Goal: Transaction & Acquisition: Purchase product/service

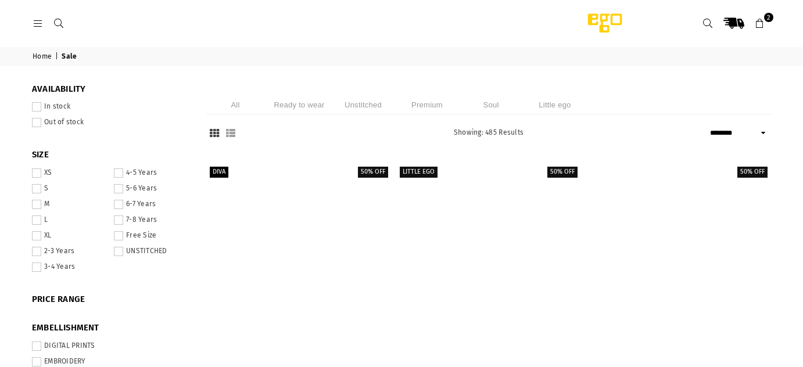
select select "******"
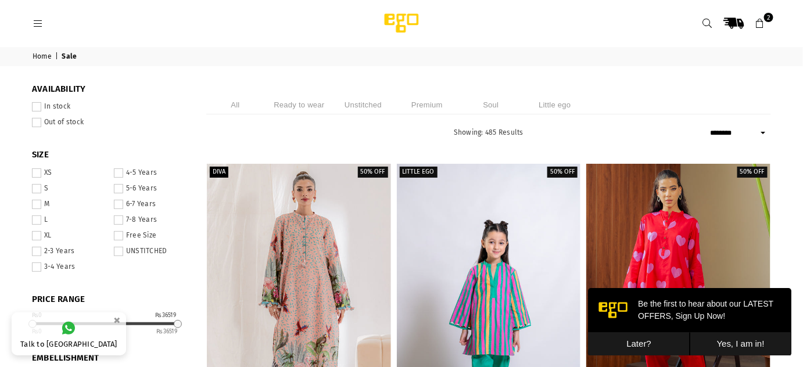
click at [706, 26] on icon at bounding box center [708, 24] width 10 height 10
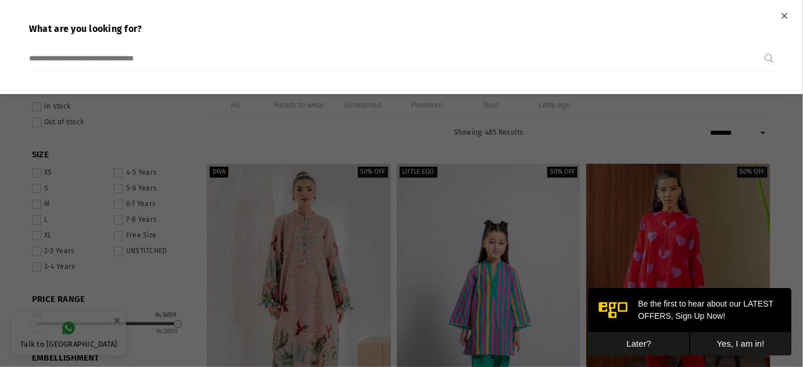
click at [219, 60] on input "search" at bounding box center [397, 58] width 736 height 23
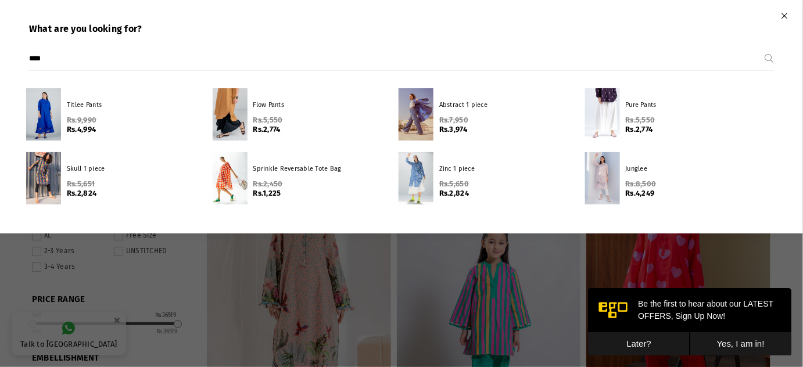
type input "****"
click at [765, 47] on button "Submit" at bounding box center [769, 58] width 9 height 23
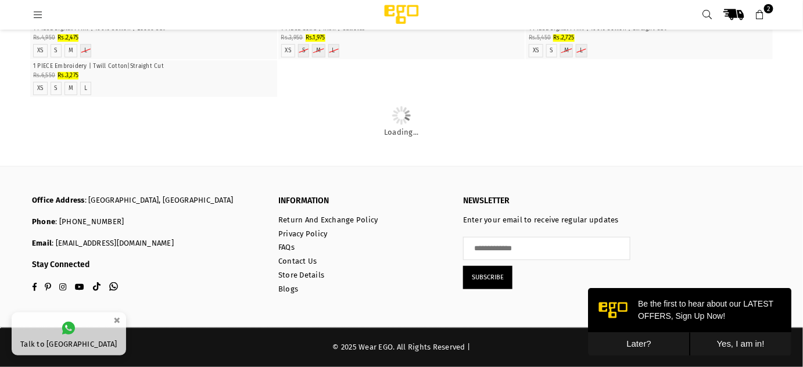
scroll to position [4594, 0]
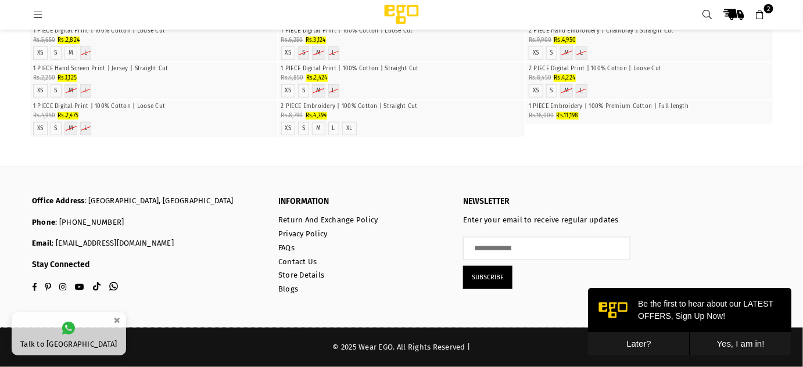
scroll to position [3417, 0]
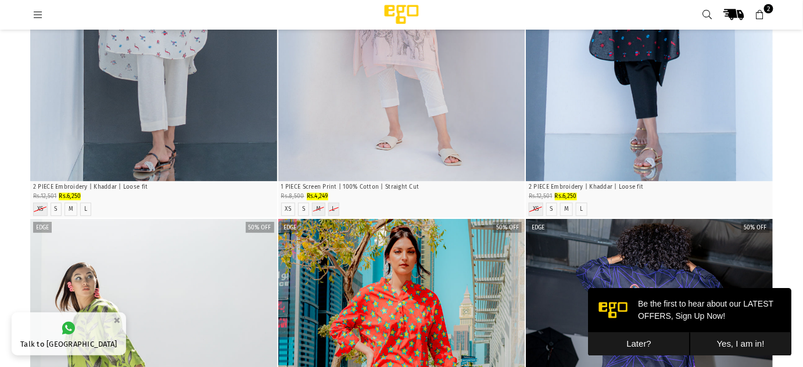
scroll to position [1546, 0]
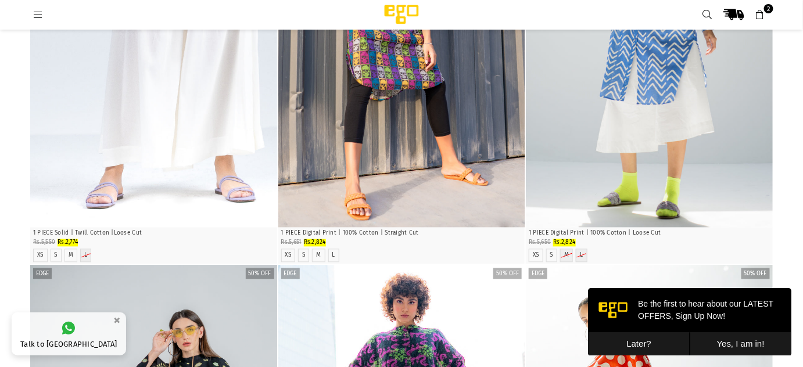
scroll to position [554, 0]
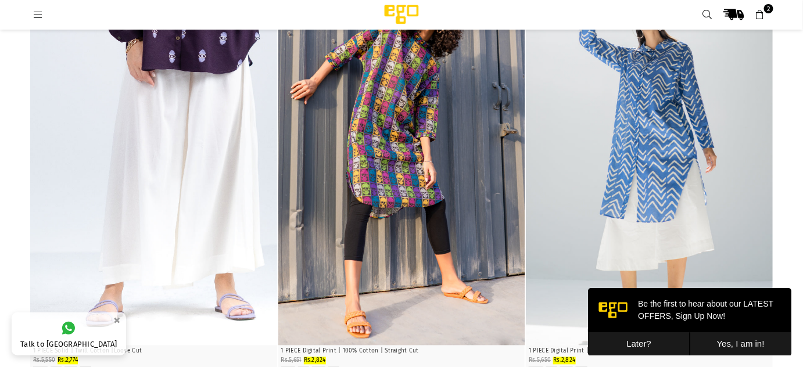
click at [216, 106] on img "1 / 1" at bounding box center [153, 161] width 247 height 371
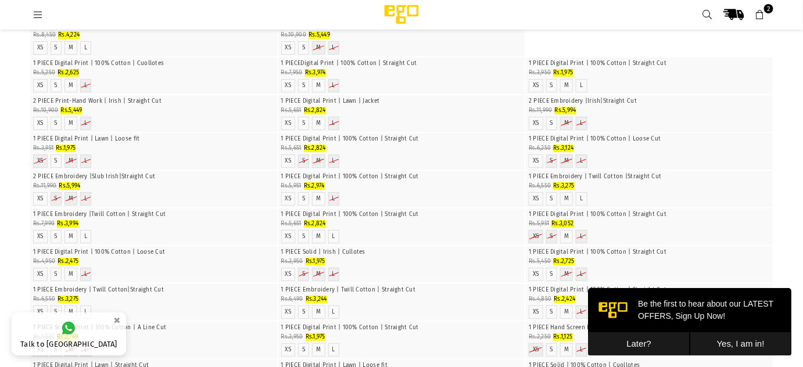
scroll to position [2932, 0]
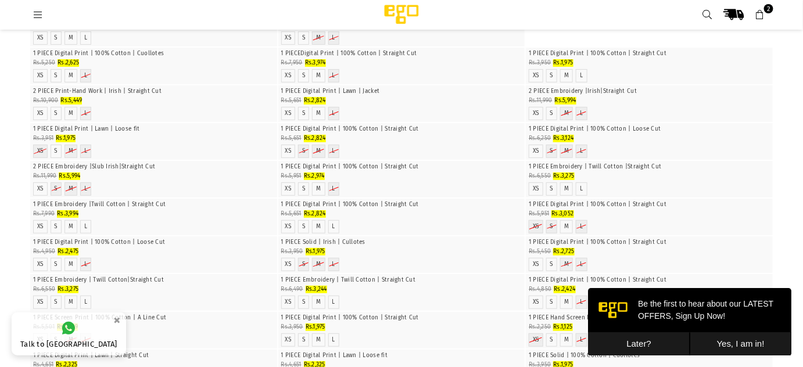
click at [402, 48] on img "1 / 7" at bounding box center [402, 48] width 0 height 0
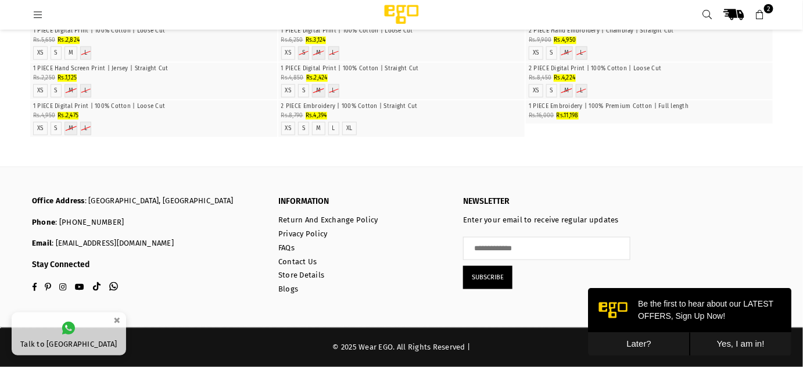
scroll to position [0, 0]
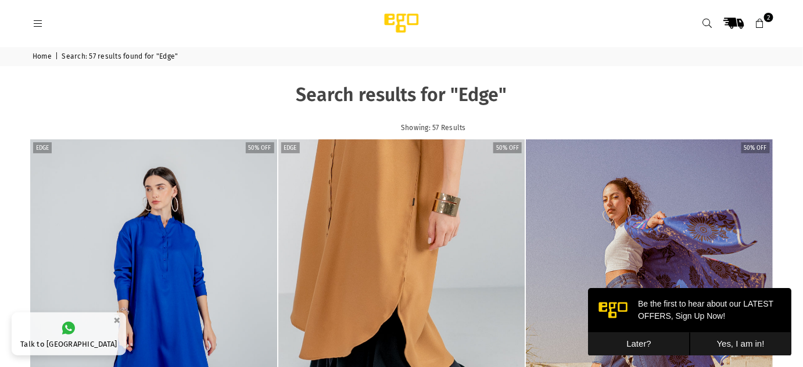
click at [705, 24] on icon at bounding box center [708, 24] width 10 height 10
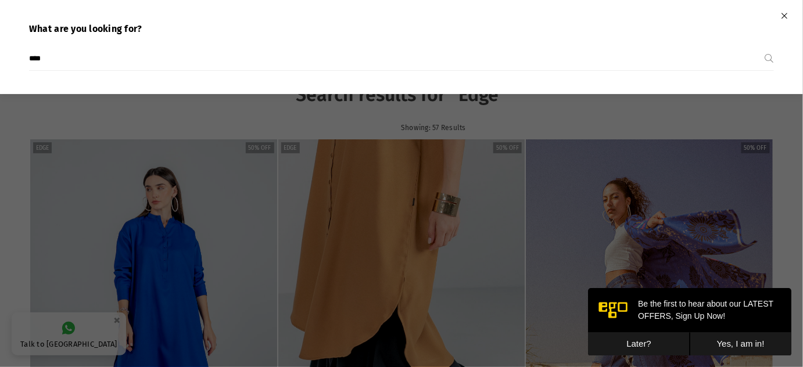
click at [148, 62] on input "****" at bounding box center [397, 58] width 736 height 23
type input "*"
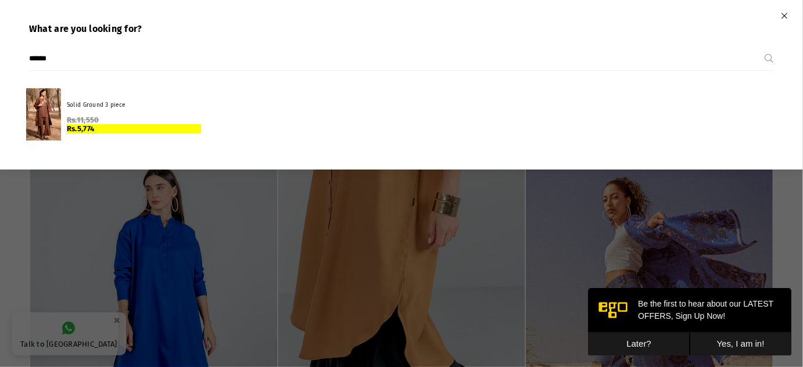
type input "******"
click at [765, 47] on button "Submit" at bounding box center [769, 58] width 9 height 23
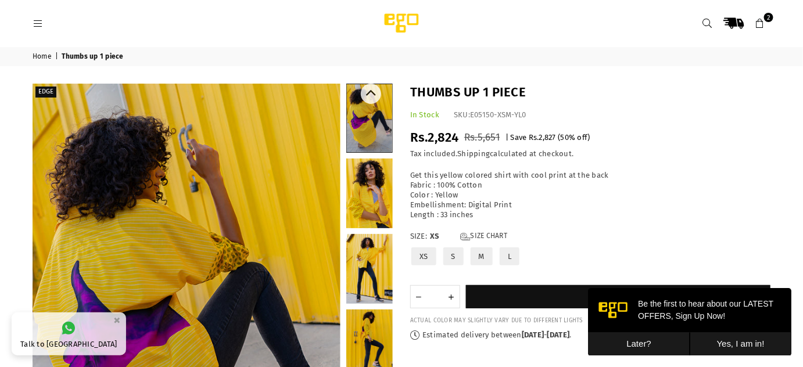
click at [364, 334] on link at bounding box center [369, 345] width 46 height 70
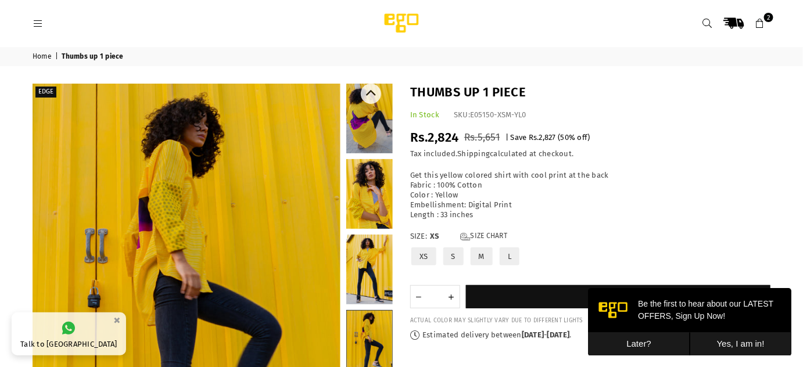
click at [364, 285] on link at bounding box center [369, 270] width 46 height 70
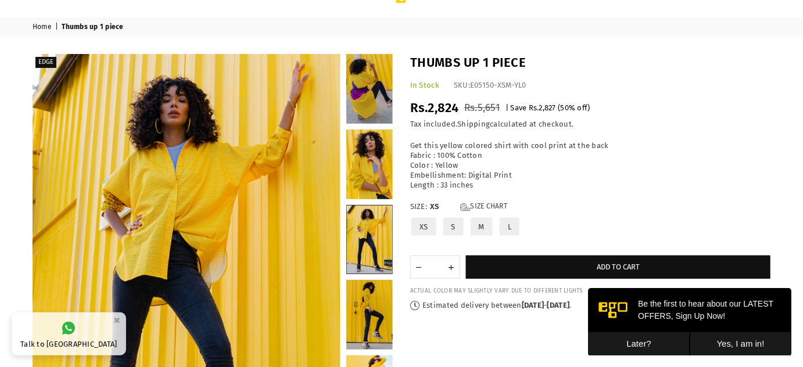
scroll to position [44, 0]
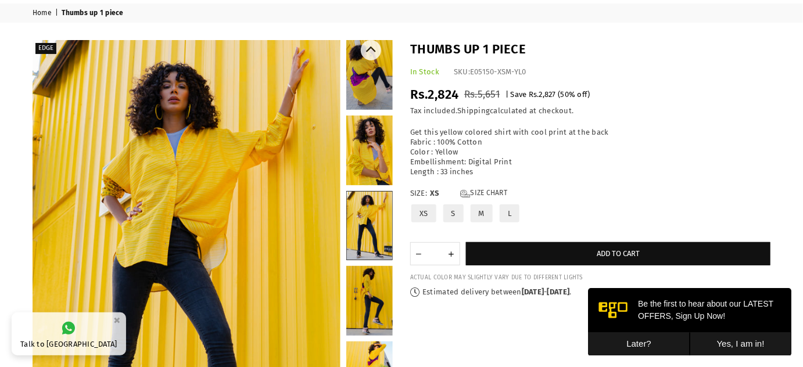
click at [364, 229] on link at bounding box center [369, 226] width 45 height 68
click at [363, 220] on link at bounding box center [369, 226] width 45 height 68
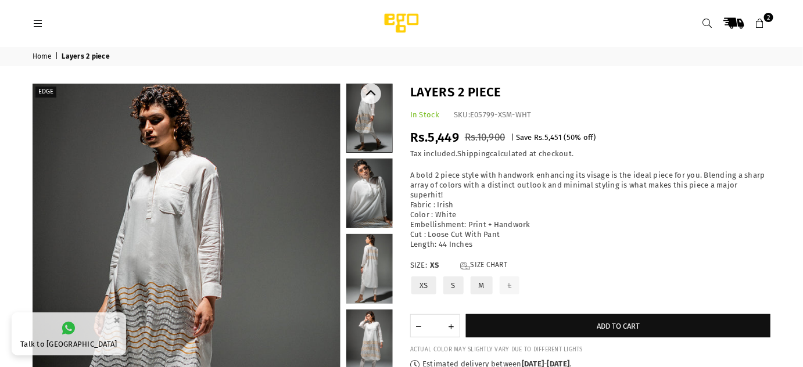
click at [373, 195] on link at bounding box center [369, 194] width 46 height 70
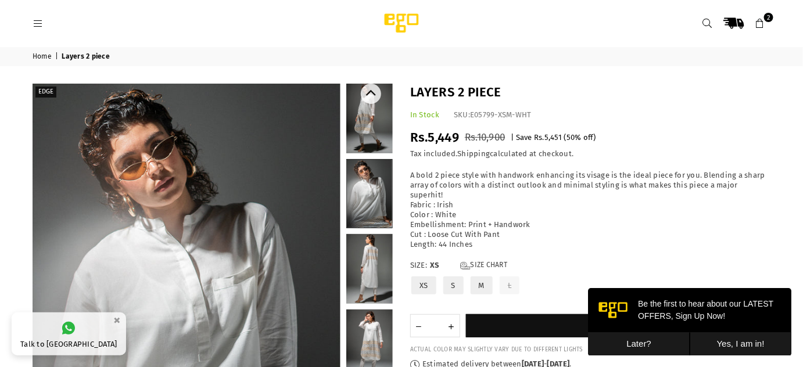
click at [375, 277] on link at bounding box center [369, 269] width 46 height 70
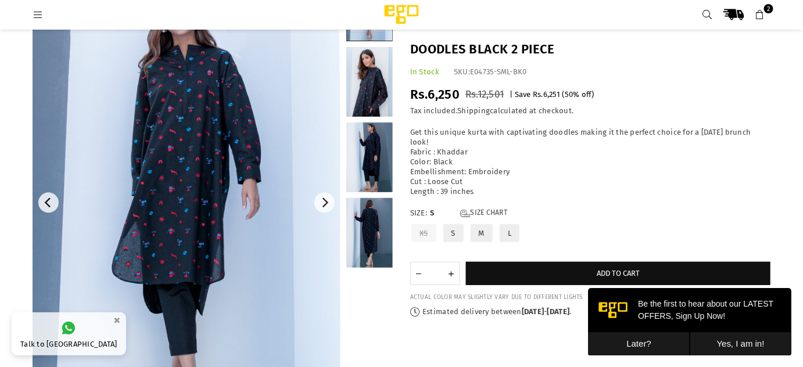
scroll to position [95, 0]
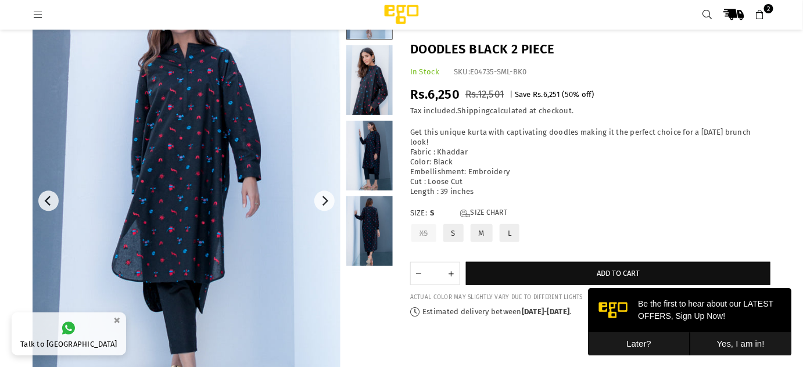
click at [381, 220] on link at bounding box center [369, 231] width 46 height 70
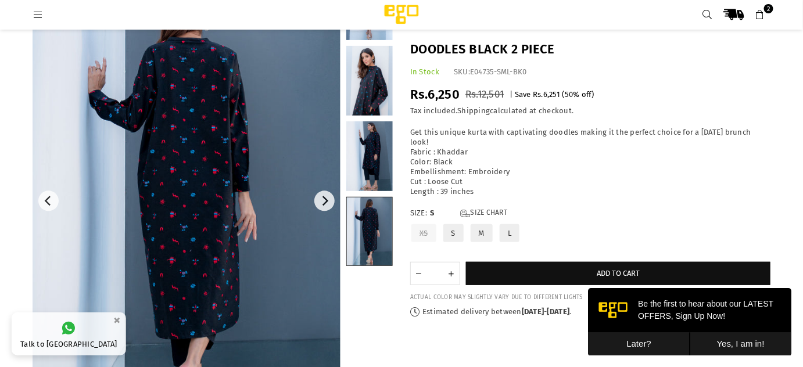
click at [375, 173] on link at bounding box center [369, 156] width 46 height 70
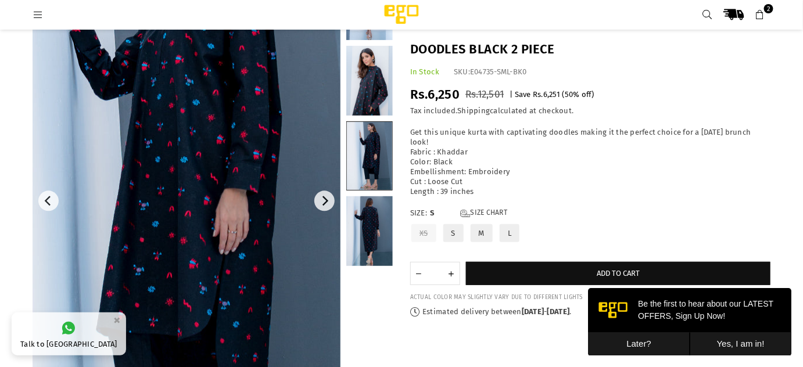
click at [221, 185] on img at bounding box center [169, 209] width 465 height 697
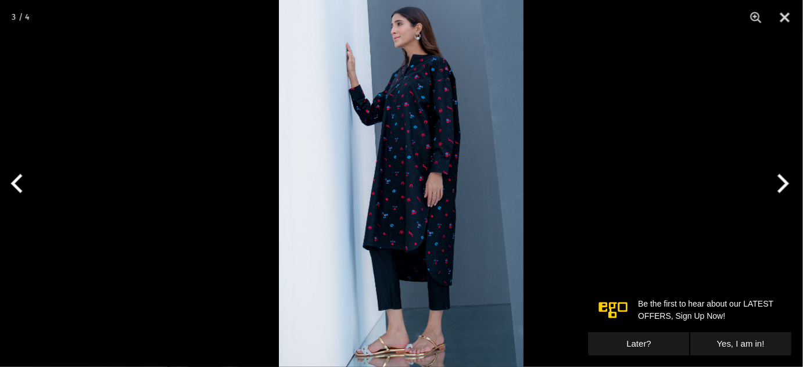
click at [412, 191] on img at bounding box center [401, 183] width 245 height 367
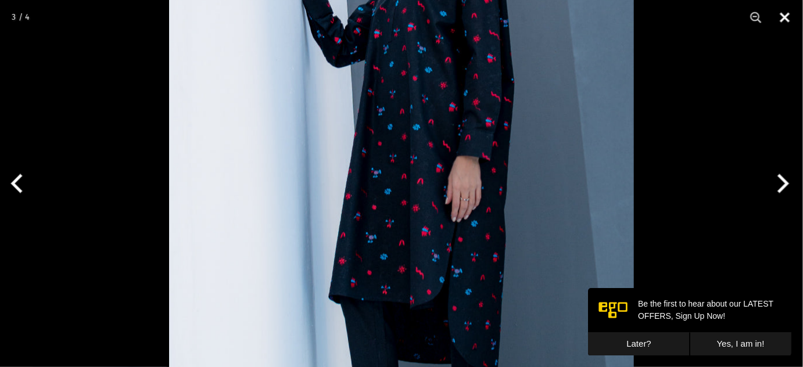
click at [786, 15] on button "Close" at bounding box center [785, 17] width 29 height 35
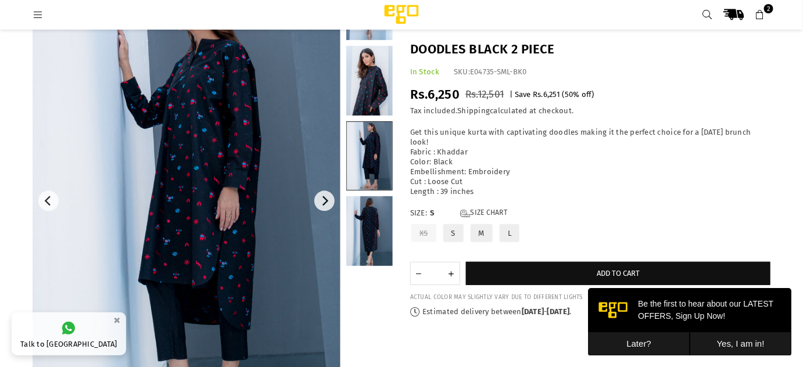
click at [478, 228] on label "M" at bounding box center [482, 233] width 24 height 20
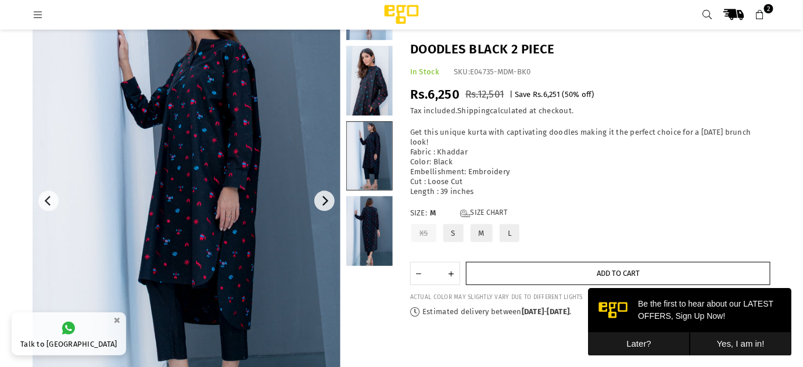
click at [562, 276] on button "Add to cart" at bounding box center [618, 273] width 305 height 23
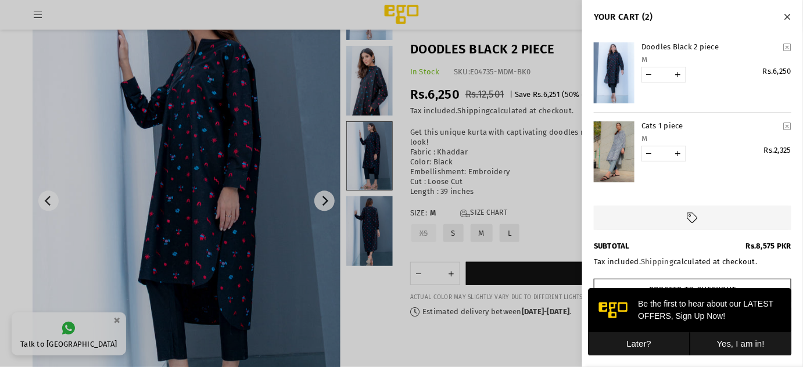
click at [372, 154] on div at bounding box center [401, 183] width 803 height 367
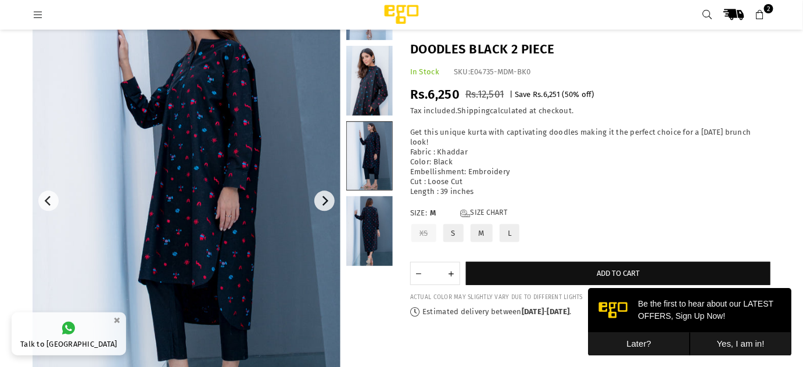
click at [381, 81] on link at bounding box center [369, 81] width 46 height 70
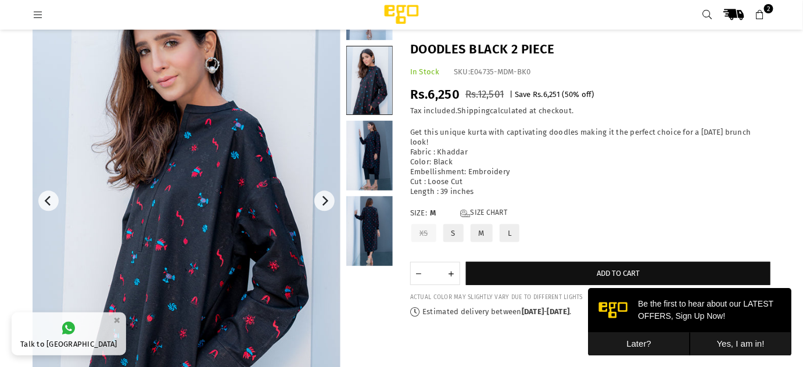
click at [372, 227] on link at bounding box center [369, 231] width 46 height 70
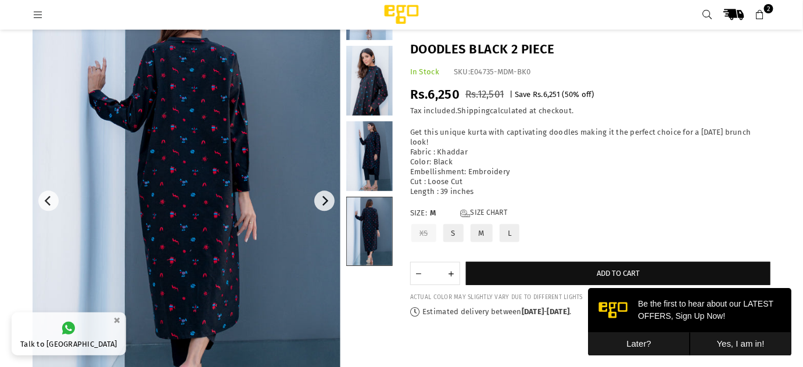
click at [373, 170] on link at bounding box center [369, 156] width 46 height 70
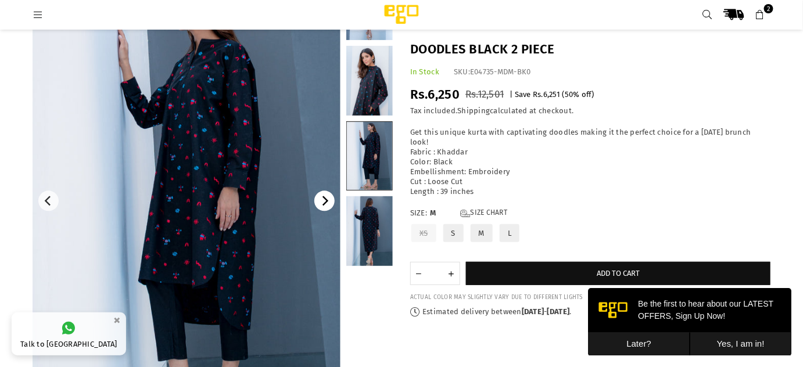
click at [331, 202] on button "Next" at bounding box center [324, 201] width 20 height 20
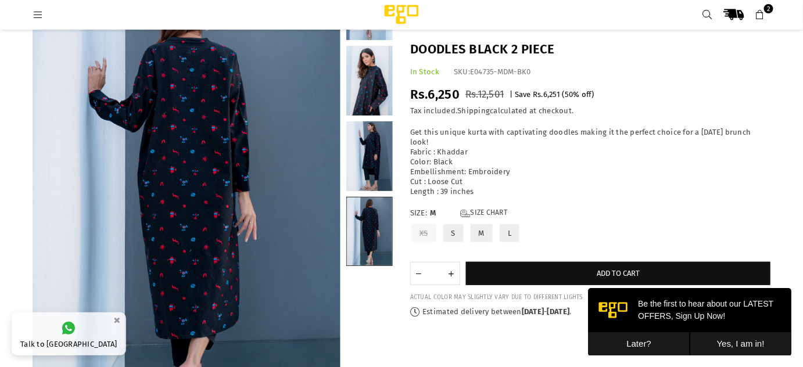
click at [482, 119] on div "Doodles Black 2 piece In Stock SKU: E04735-MDM-BK0 Regular price Rs.6,250 Rs.12…" at bounding box center [591, 179] width 378 height 277
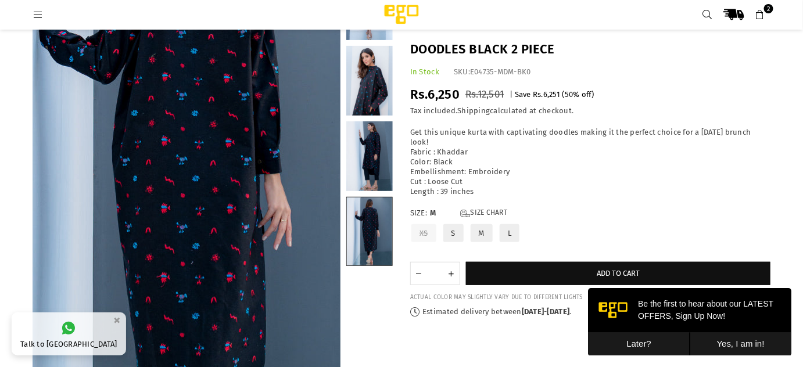
click at [188, 227] on img at bounding box center [186, 188] width 465 height 697
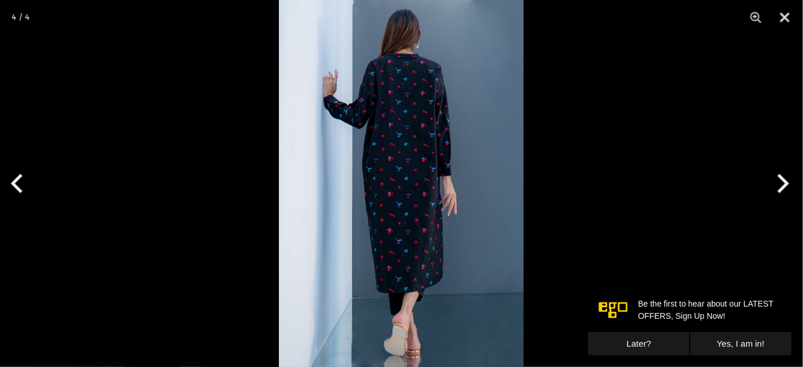
click at [409, 165] on img at bounding box center [401, 183] width 245 height 367
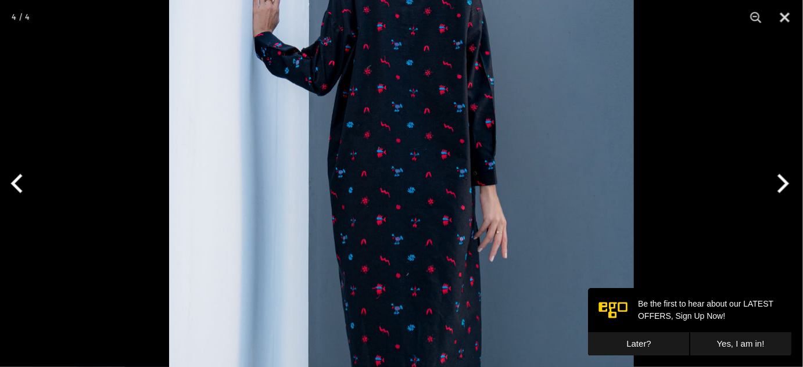
click at [409, 165] on img at bounding box center [401, 199] width 465 height 697
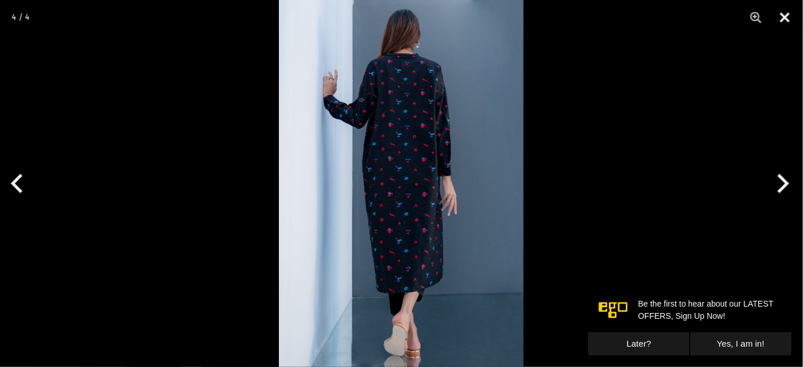
click at [779, 22] on button "Close" at bounding box center [785, 17] width 29 height 35
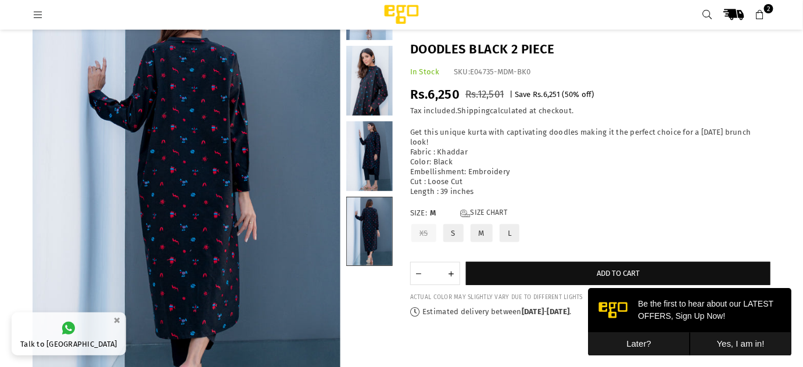
click at [369, 152] on link at bounding box center [369, 156] width 46 height 70
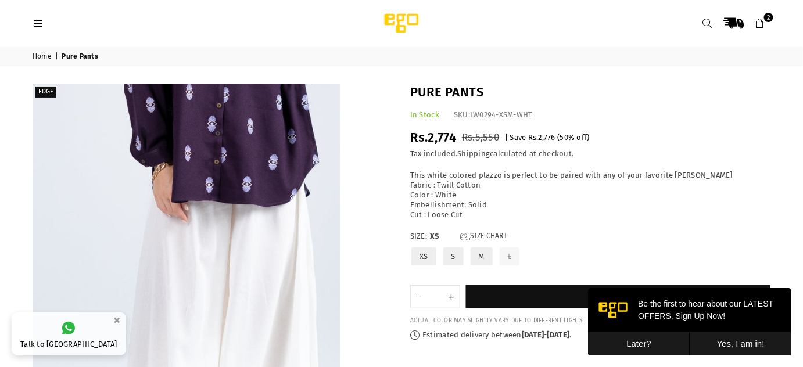
click at [300, 221] on img at bounding box center [187, 315] width 308 height 462
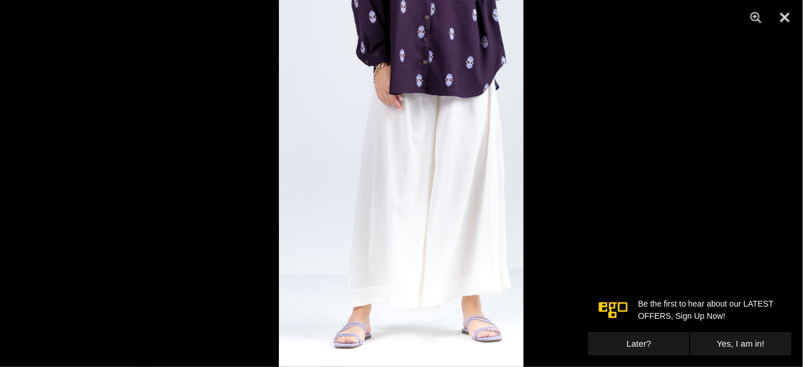
click at [520, 208] on img at bounding box center [401, 183] width 245 height 367
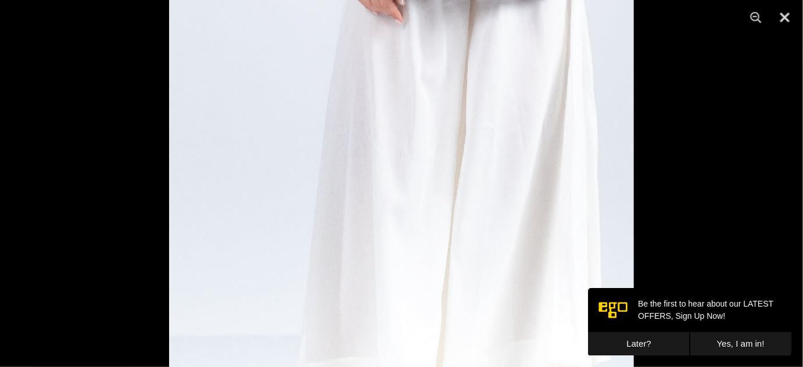
click at [488, 88] on img at bounding box center [401, 161] width 465 height 697
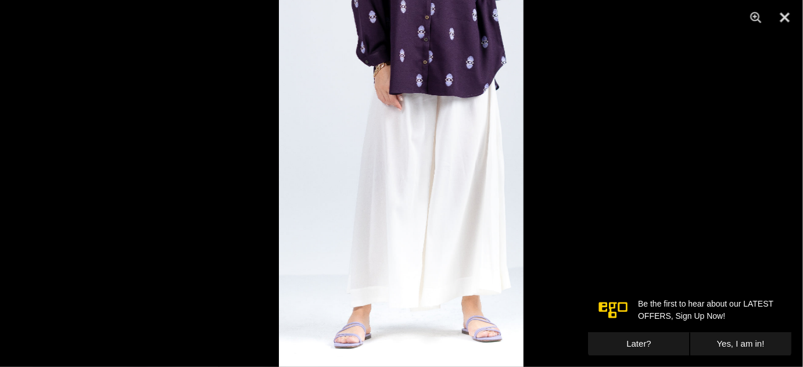
click at [599, 158] on div at bounding box center [401, 183] width 803 height 367
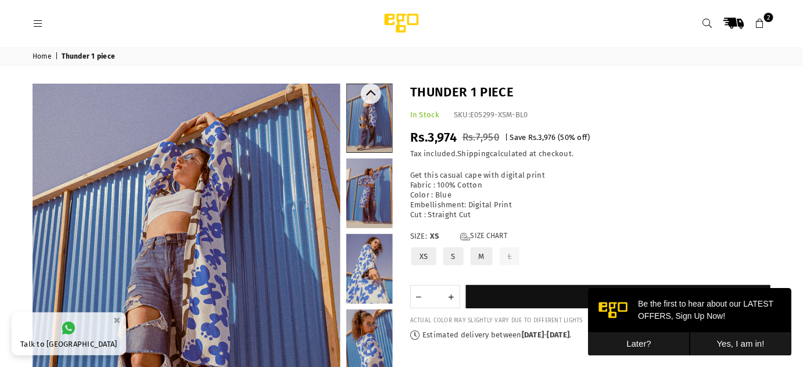
click at [373, 188] on link at bounding box center [369, 194] width 46 height 70
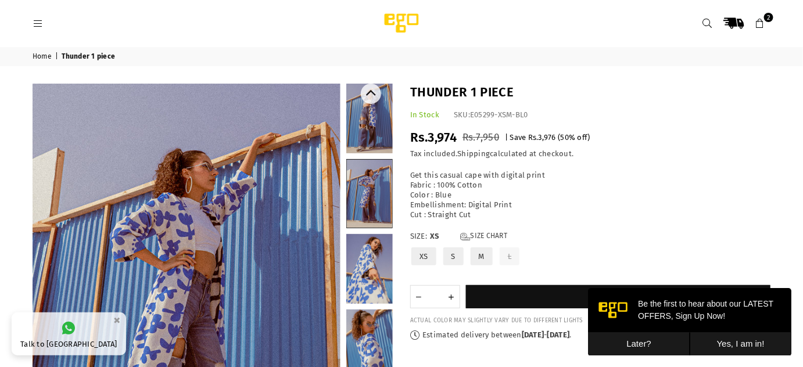
click at [369, 266] on link at bounding box center [369, 269] width 46 height 70
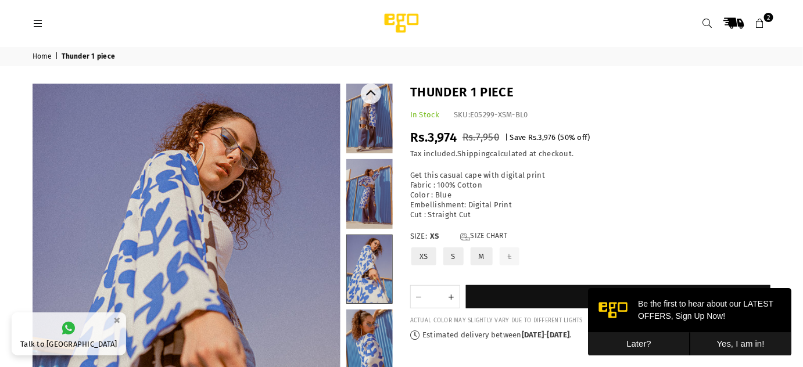
click at [361, 335] on link at bounding box center [369, 345] width 46 height 70
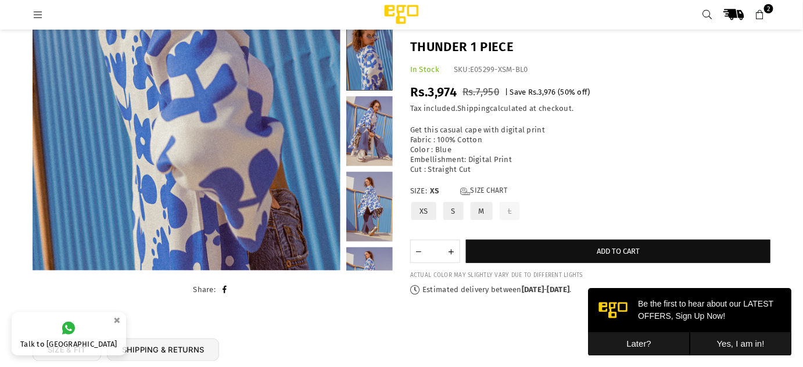
scroll to position [263, 0]
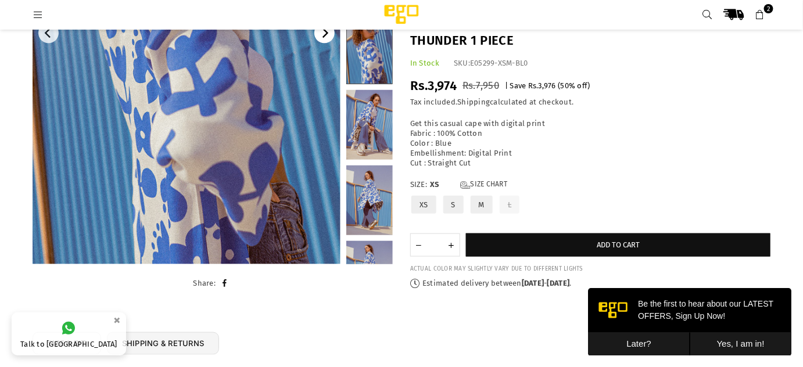
click at [321, 35] on icon "Next" at bounding box center [325, 33] width 10 height 10
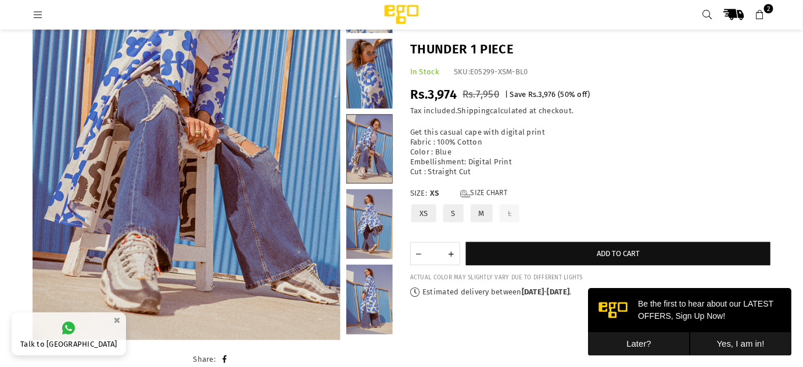
scroll to position [141, 0]
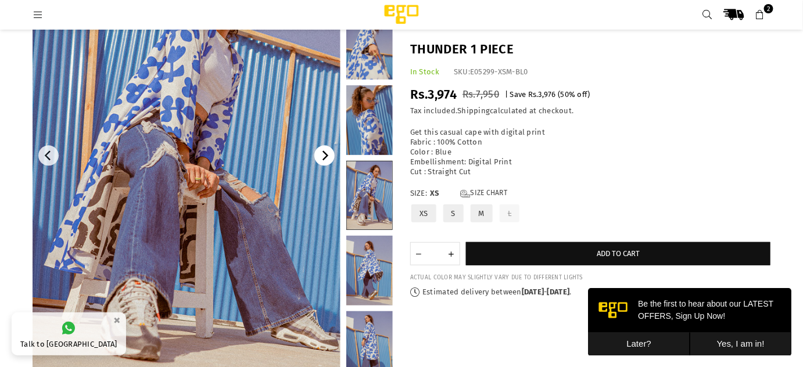
click at [325, 159] on icon "Next" at bounding box center [325, 156] width 10 height 10
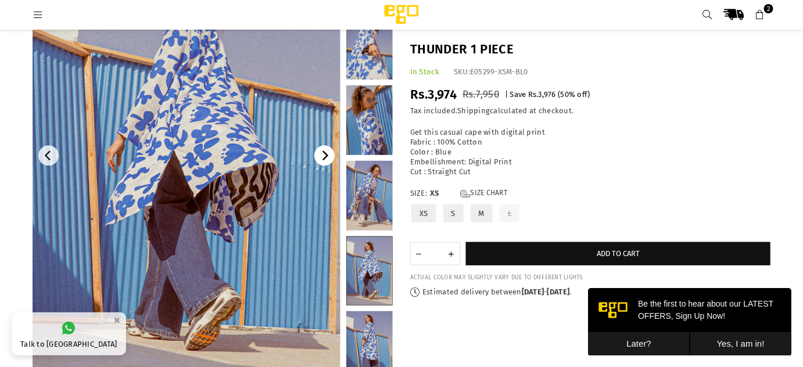
click at [325, 159] on icon "Next" at bounding box center [325, 156] width 10 height 10
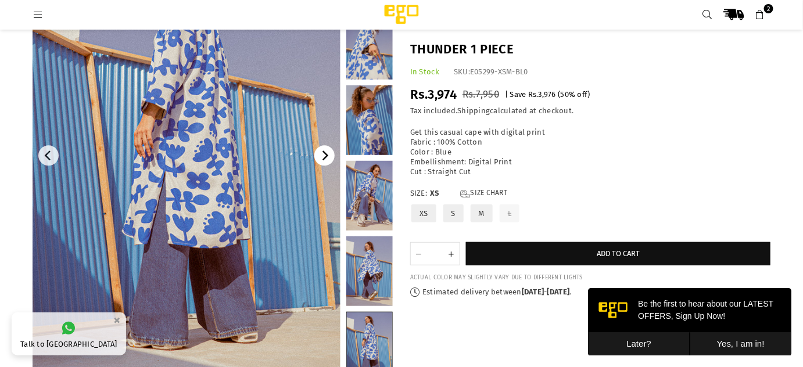
click at [325, 159] on icon "Next" at bounding box center [325, 156] width 10 height 10
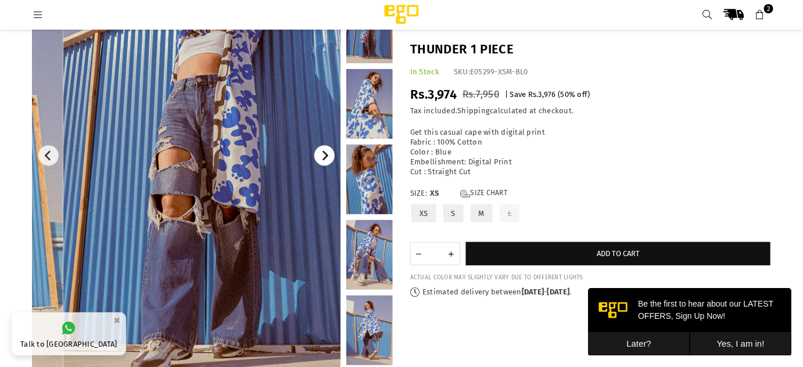
scroll to position [0, 0]
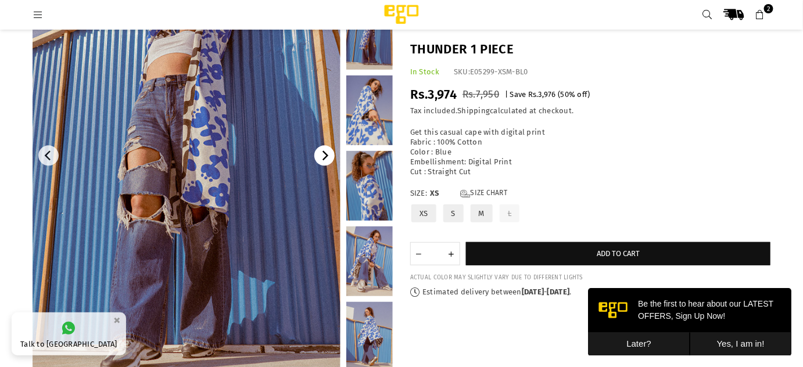
click at [325, 159] on icon "Next" at bounding box center [325, 156] width 10 height 10
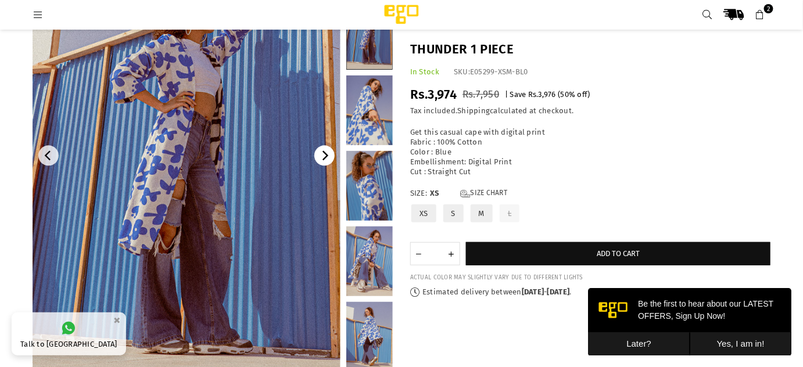
click at [325, 159] on icon "Next" at bounding box center [325, 156] width 10 height 10
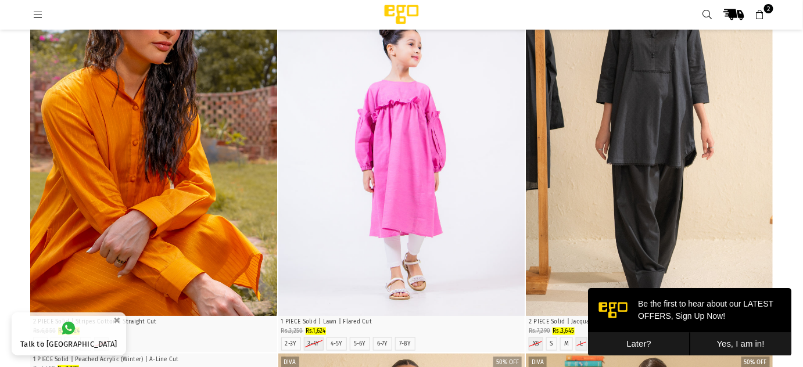
scroll to position [1798, 0]
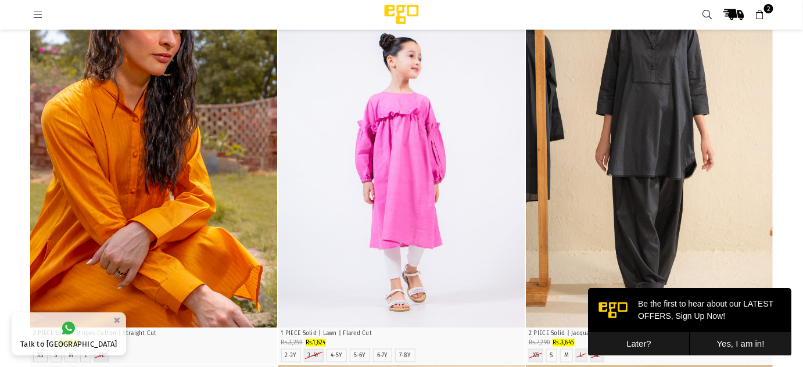
click at [642, 162] on img "1 / 4" at bounding box center [649, 142] width 247 height 371
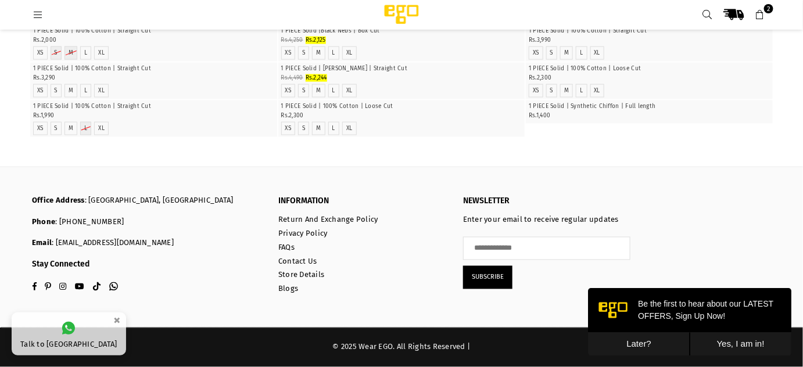
scroll to position [9014, 0]
click at [402, 63] on img "1 / 6" at bounding box center [402, 63] width 0 height 0
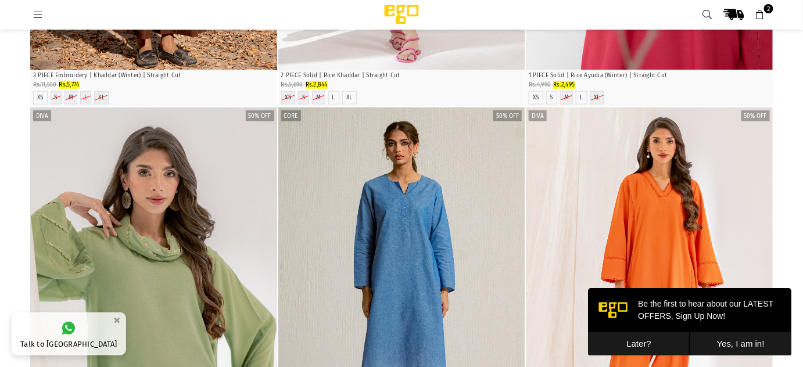
scroll to position [0, 0]
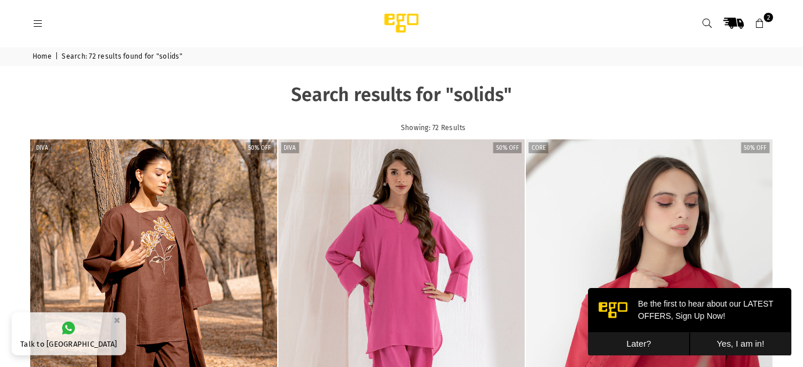
click at [31, 23] on link at bounding box center [37, 23] width 21 height 9
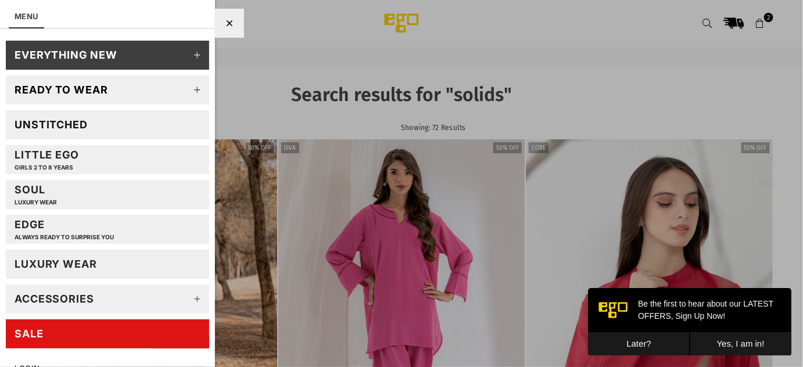
click at [36, 188] on div "Soul LUXURY WEAR" at bounding box center [36, 194] width 42 height 23
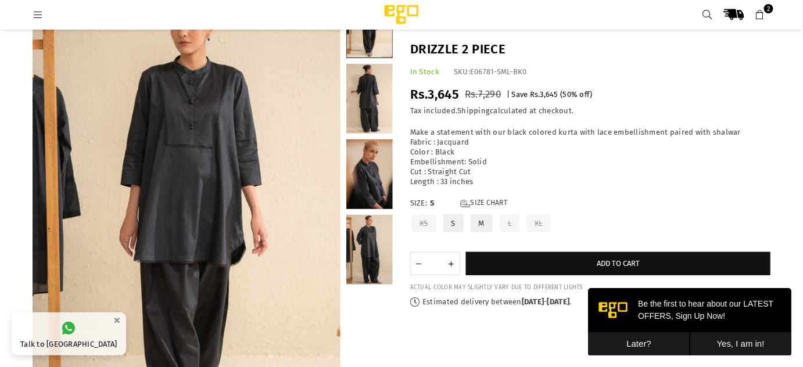
scroll to position [69, 0]
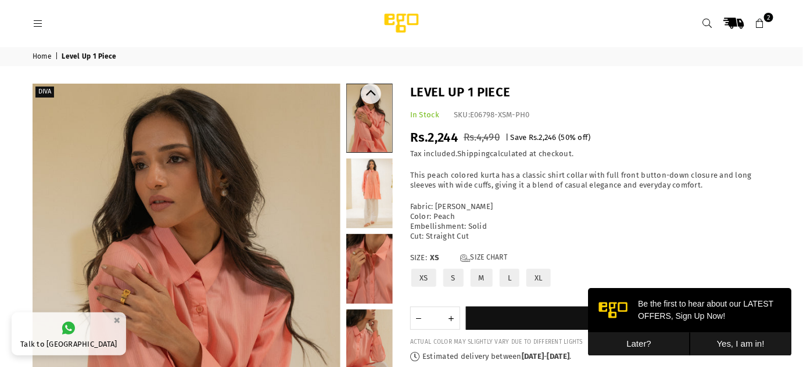
click at [363, 192] on link at bounding box center [369, 194] width 46 height 70
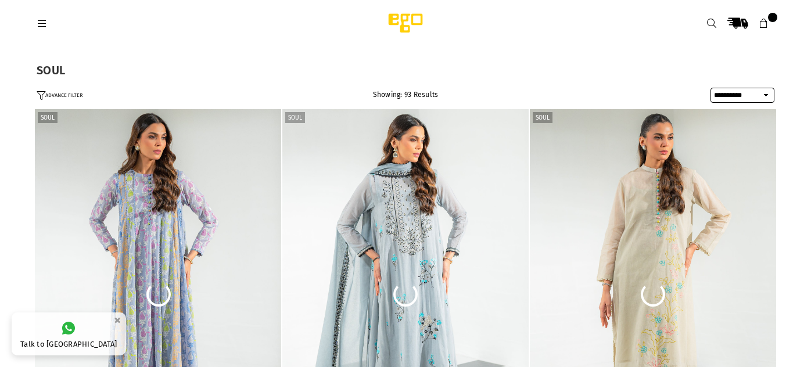
select select "**********"
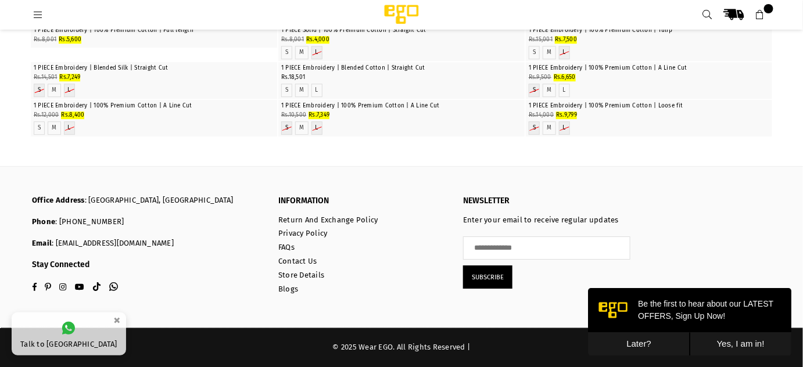
scroll to position [12574, 0]
click at [33, 12] on icon at bounding box center [38, 15] width 10 height 10
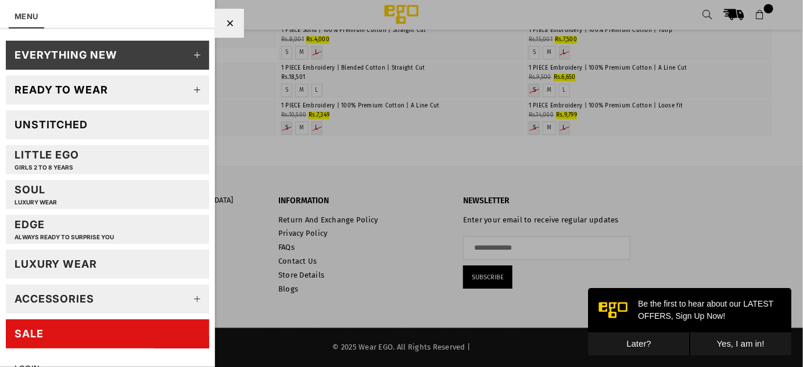
click at [188, 83] on icon at bounding box center [197, 89] width 23 height 23
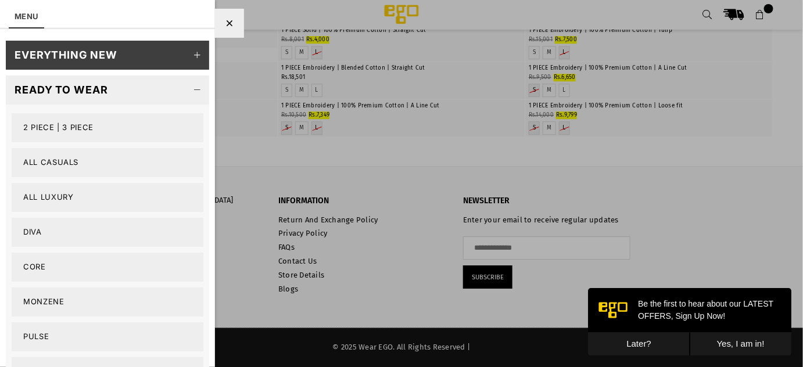
click at [34, 230] on link "Diva" at bounding box center [108, 232] width 192 height 29
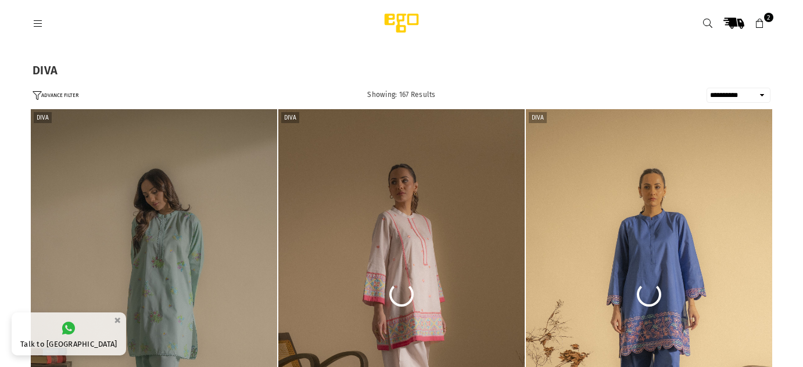
select select "**********"
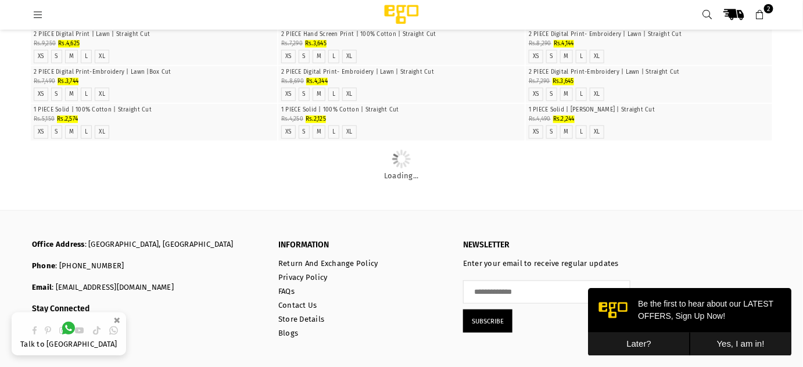
scroll to position [1744, 0]
